Goal: Information Seeking & Learning: Learn about a topic

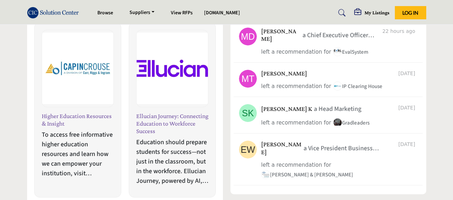
scroll to position [464, 0]
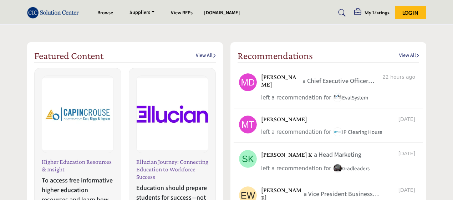
click at [208, 56] on link "View All" at bounding box center [206, 55] width 20 height 7
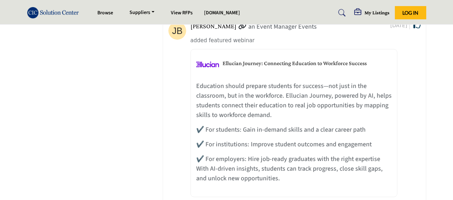
scroll to position [140, 0]
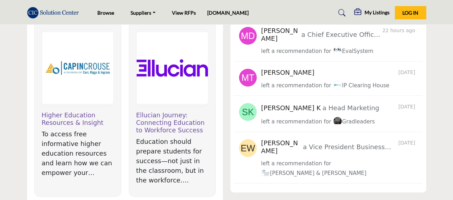
scroll to position [321, 0]
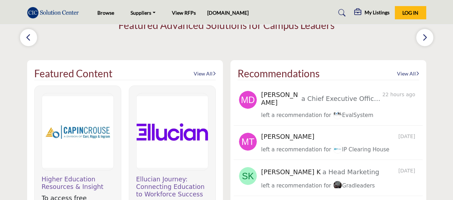
click at [404, 72] on link "View All" at bounding box center [408, 73] width 22 height 7
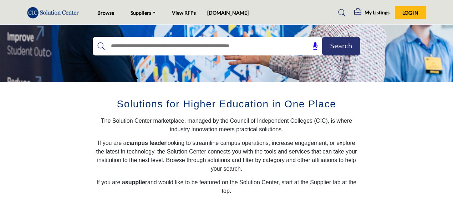
scroll to position [36, 0]
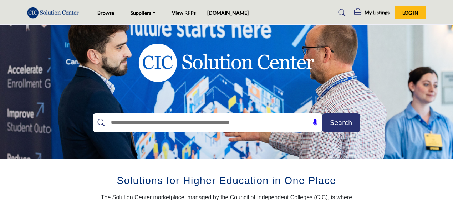
click at [251, 123] on input "text" at bounding box center [192, 122] width 170 height 11
type input "*"
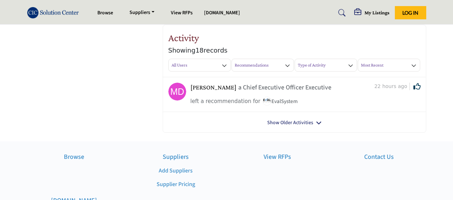
click at [280, 123] on link "Show Older Activities" at bounding box center [290, 122] width 46 height 7
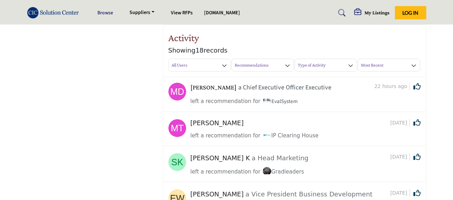
click at [108, 12] on link "Browse" at bounding box center [105, 12] width 16 height 7
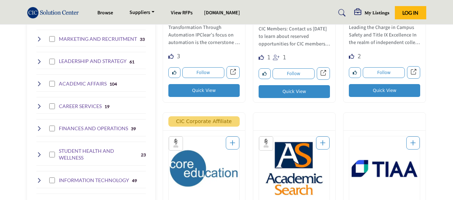
scroll to position [321, 0]
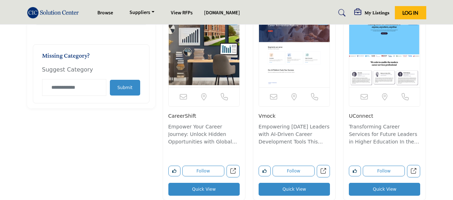
scroll to position [607, 0]
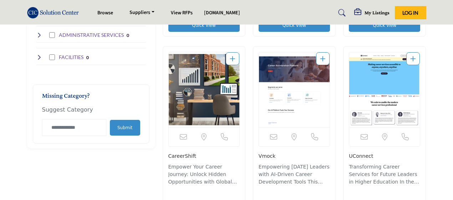
click at [372, 87] on img "Open Listing in new tab" at bounding box center [384, 89] width 71 height 75
click at [410, 57] on div at bounding box center [414, 58] width 14 height 13
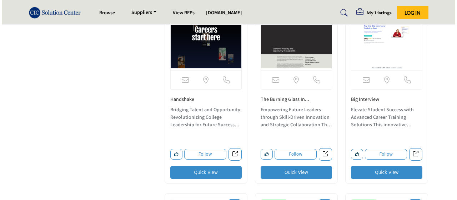
scroll to position [1071, 0]
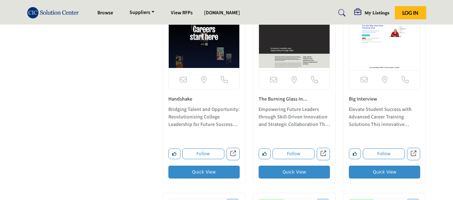
click at [202, 172] on button "Quick View" at bounding box center [203, 171] width 71 height 13
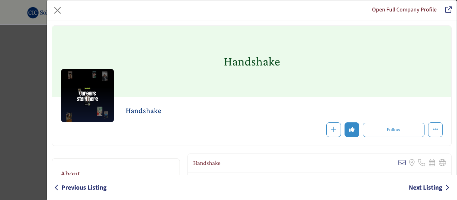
scroll to position [107, 0]
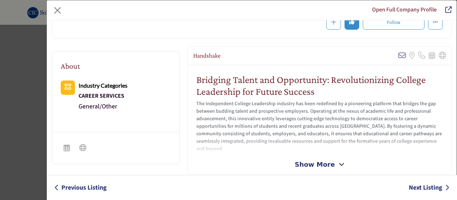
click at [308, 162] on span "Show More" at bounding box center [314, 164] width 40 height 10
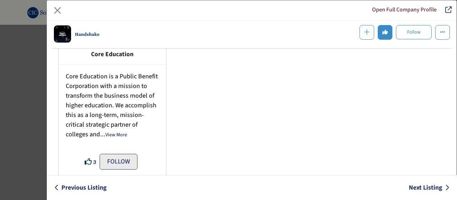
scroll to position [1413, 0]
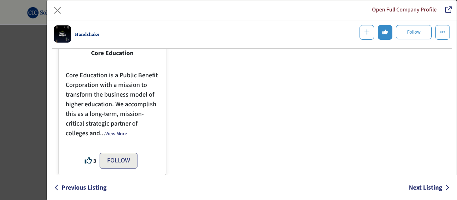
click at [121, 130] on link "View More" at bounding box center [116, 133] width 22 height 7
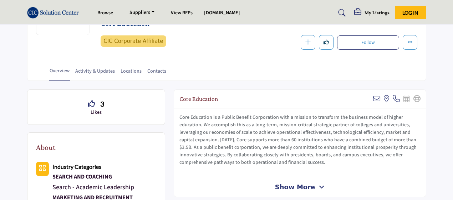
scroll to position [179, 0]
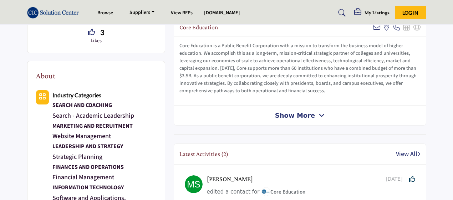
click at [287, 115] on span "Show More" at bounding box center [295, 115] width 40 height 10
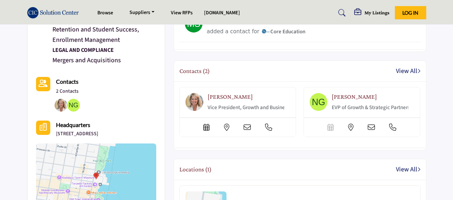
scroll to position [393, 0]
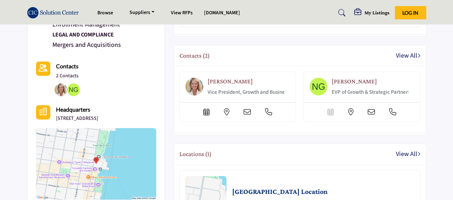
click at [235, 79] on span "Mariah Sheridan" at bounding box center [230, 80] width 45 height 7
click at [193, 85] on img at bounding box center [195, 86] width 18 height 18
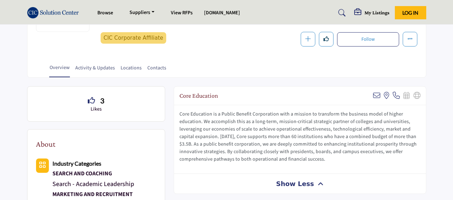
scroll to position [107, 0]
